Goal: Task Accomplishment & Management: Use online tool/utility

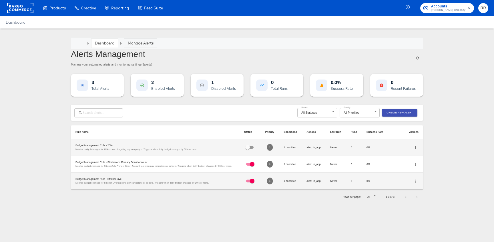
click at [96, 47] on div "Dashboard" at bounding box center [104, 43] width 26 height 9
click at [135, 44] on div "Manage Alerts" at bounding box center [141, 43] width 26 height 5
click at [110, 41] on link "Dashboard" at bounding box center [104, 43] width 19 height 5
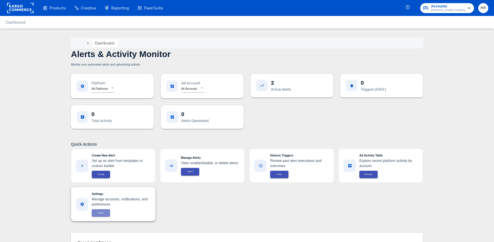
click at [101, 213] on span "Open" at bounding box center [100, 213] width 11 height 4
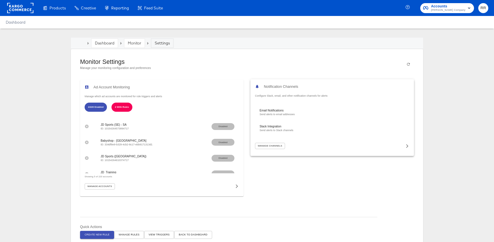
click at [276, 147] on span "Manage Channels" at bounding box center [270, 146] width 24 height 4
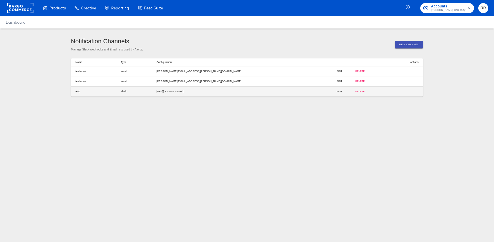
drag, startPoint x: 266, startPoint y: 91, endPoint x: 158, endPoint y: 88, distance: 108.3
click at [158, 88] on td "[URL][DOMAIN_NAME]" at bounding box center [239, 92] width 174 height 10
copy td "[URL][DOMAIN_NAME]"
